Goal: Task Accomplishment & Management: Manage account settings

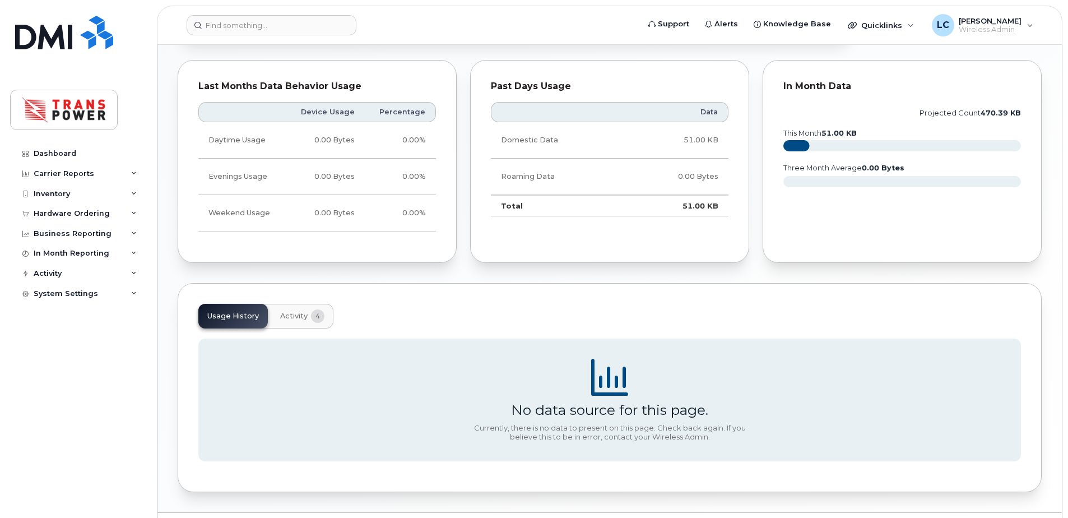
scroll to position [533, 0]
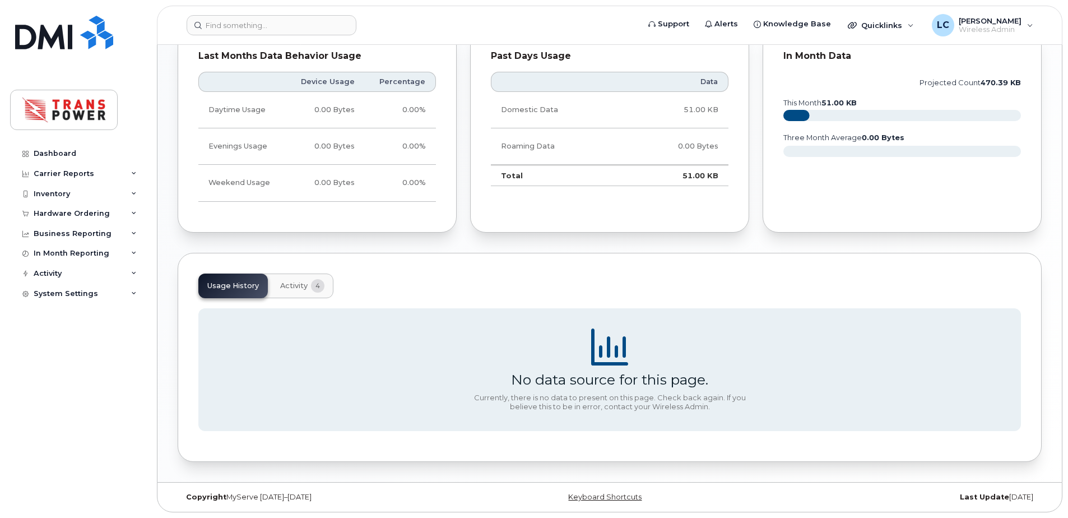
click at [317, 289] on span "4" at bounding box center [317, 285] width 13 height 13
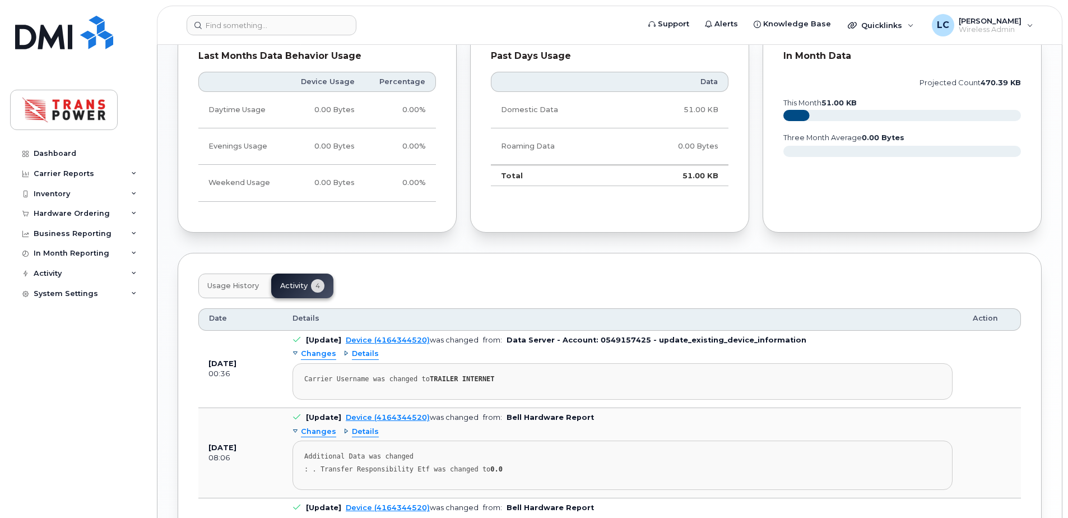
click at [251, 288] on span "Usage History" at bounding box center [233, 285] width 52 height 9
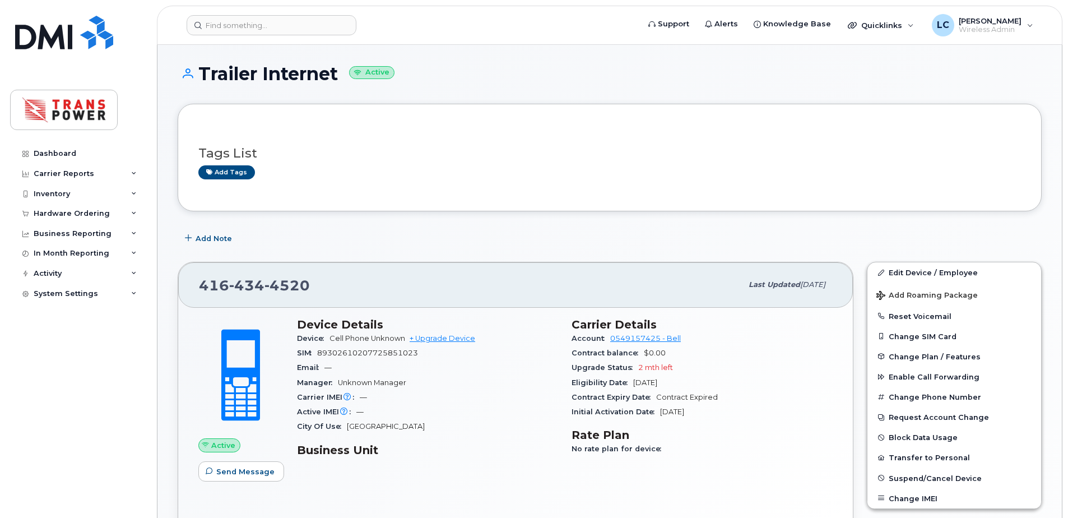
scroll to position [0, 0]
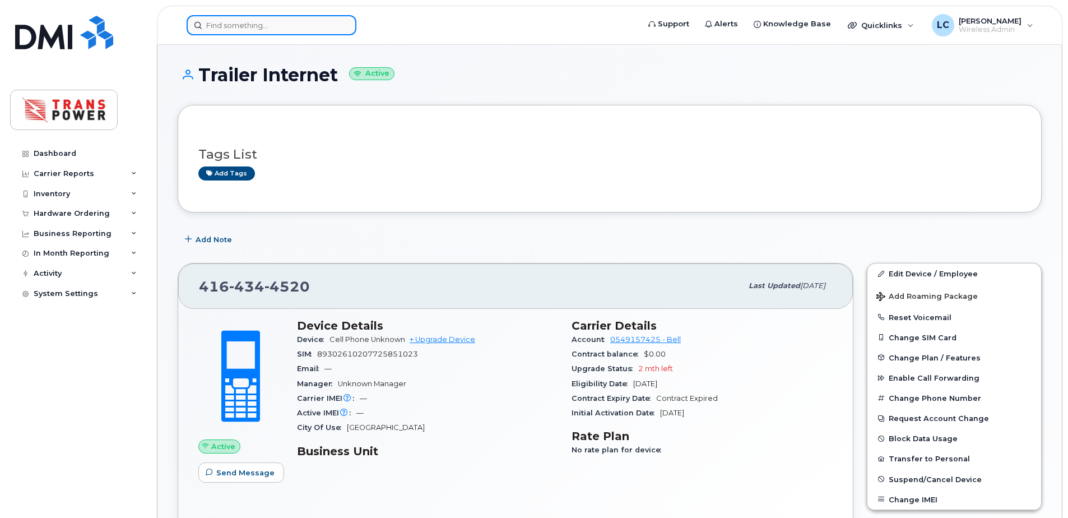
click at [286, 18] on input at bounding box center [272, 25] width 170 height 20
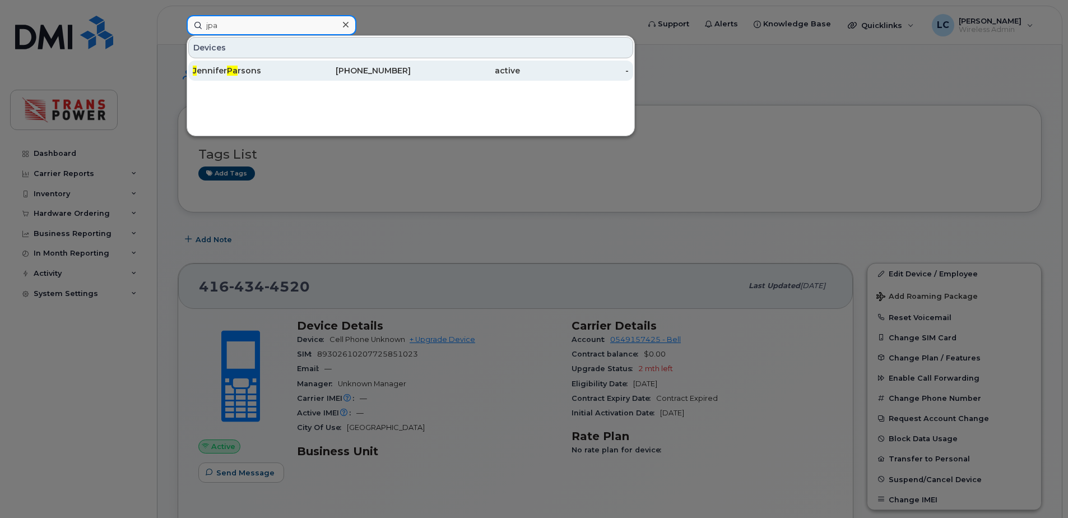
type input "jpa"
click at [427, 70] on div "active" at bounding box center [465, 70] width 109 height 11
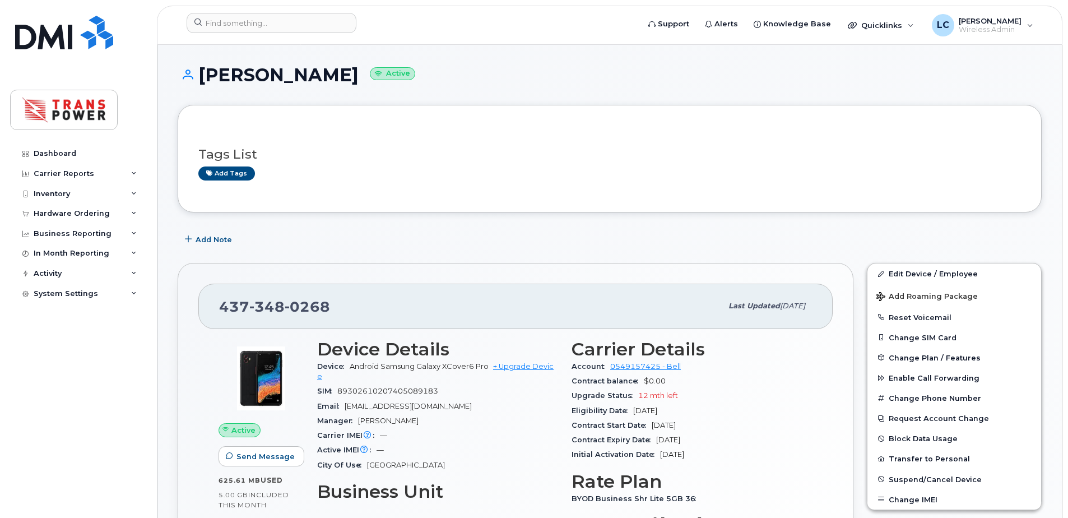
scroll to position [150, 0]
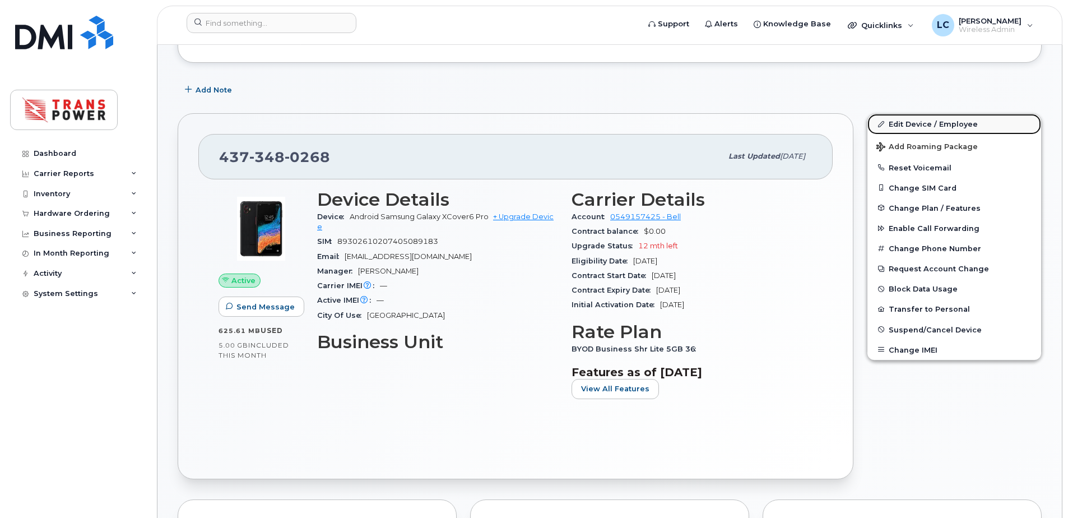
click at [914, 126] on link "Edit Device / Employee" at bounding box center [955, 124] width 174 height 20
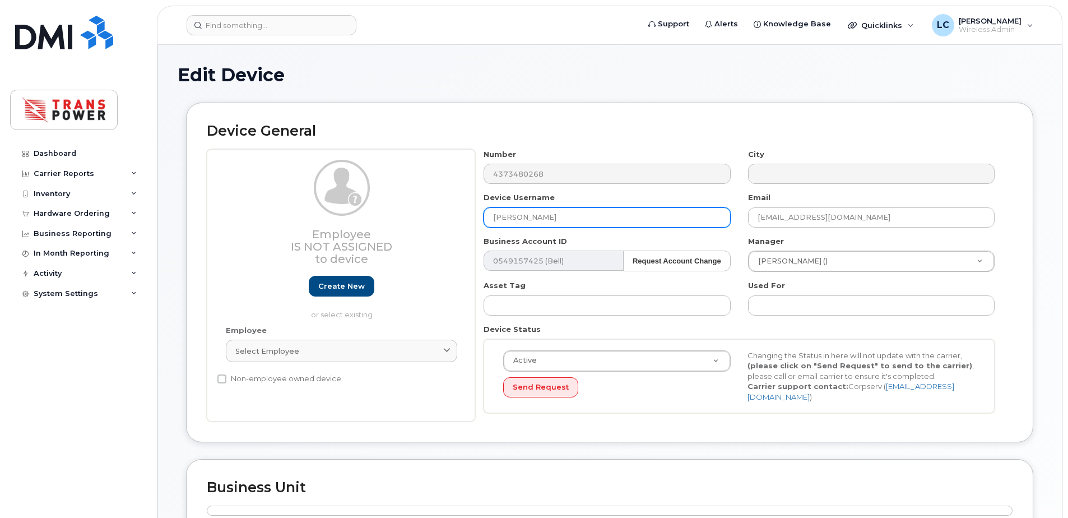
drag, startPoint x: 221, startPoint y: 156, endPoint x: 84, endPoint y: 140, distance: 137.6
click at [157, 141] on div "Support Alerts Knowledge Base Quicklinks Suspend / Cancel Device Change SIM Car…" at bounding box center [610, 482] width 906 height 874
paste input "Lui"
paste input "De Oliveria"
type input "[PERSON_NAME]"
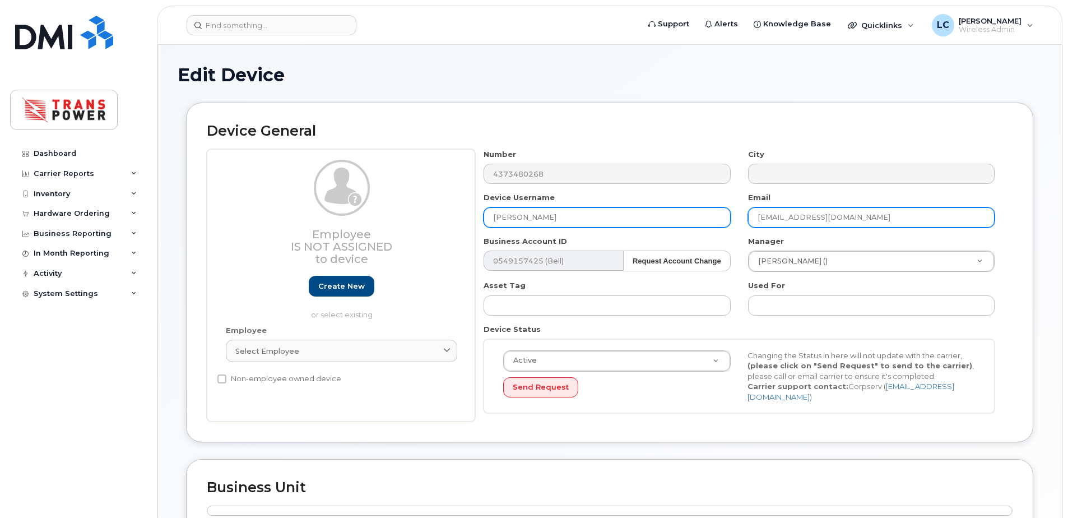
drag, startPoint x: 747, startPoint y: 225, endPoint x: 711, endPoint y: 223, distance: 35.9
click at [706, 225] on div "Number 4373480268 City Device Username Luis De Oliveria Email jparsons@transpow…" at bounding box center [739, 285] width 529 height 273
type input "[EMAIL_ADDRESS][DOMAIN_NAME]"
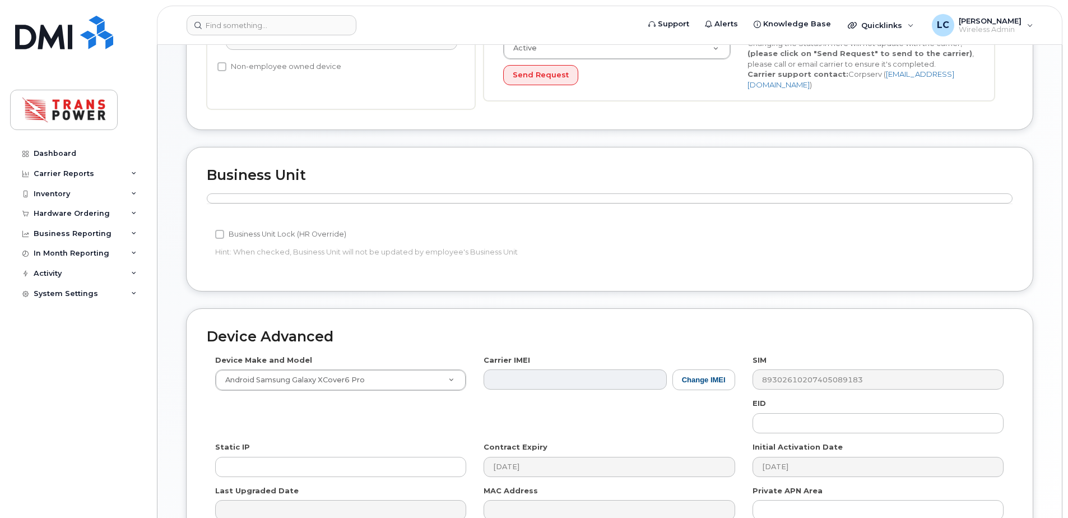
scroll to position [374, 0]
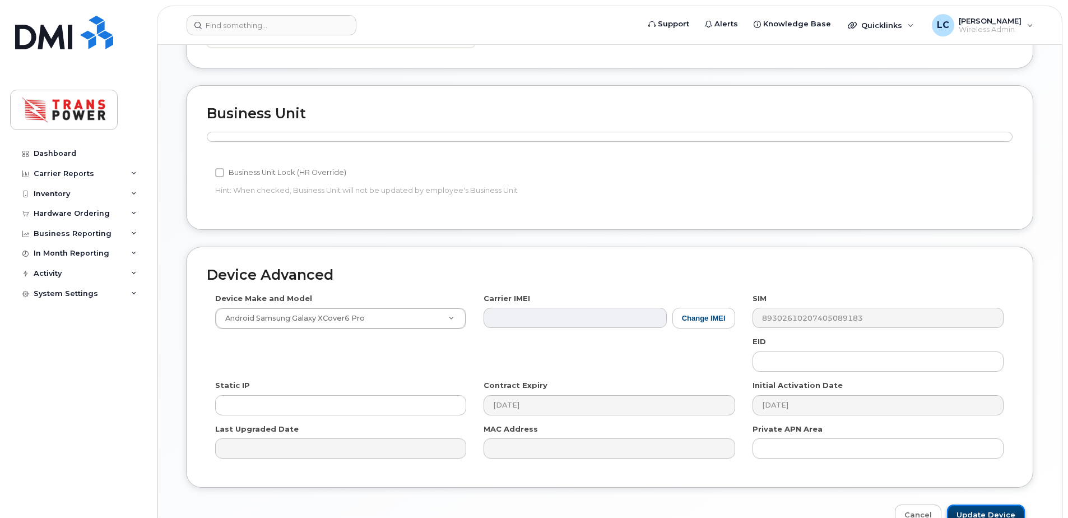
click at [977, 508] on input "Update Device" at bounding box center [986, 514] width 78 height 21
type input "Saving..."
